Goal: Navigation & Orientation: Go to known website

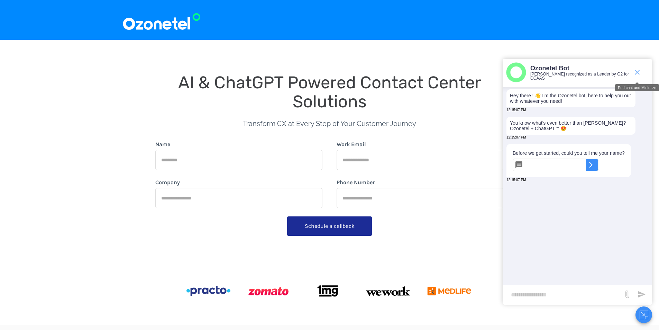
click at [638, 73] on icon "end chat or minimize" at bounding box center [637, 72] width 5 height 5
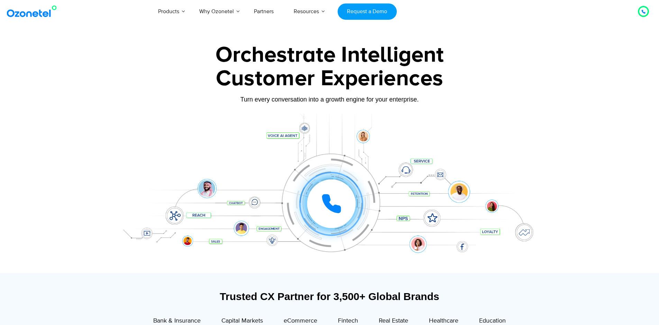
click at [332, 205] on icon at bounding box center [331, 203] width 21 height 21
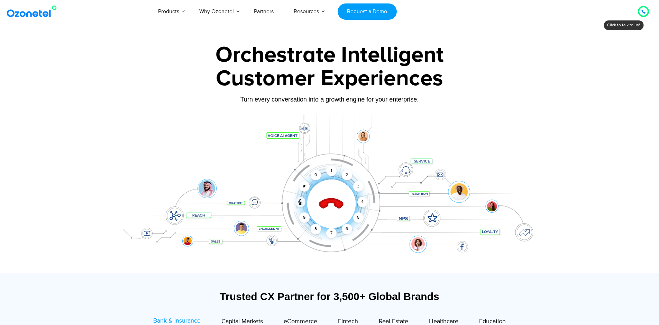
click at [642, 12] on icon at bounding box center [644, 12] width 4 height 4
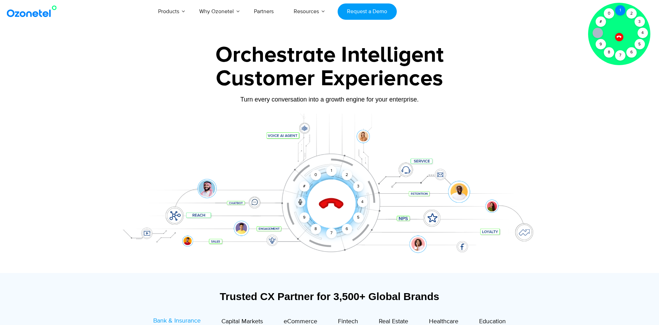
click at [623, 11] on div "1" at bounding box center [620, 10] width 10 height 10
click at [631, 12] on div "2" at bounding box center [631, 13] width 10 height 10
